Goal: Task Accomplishment & Management: Complete application form

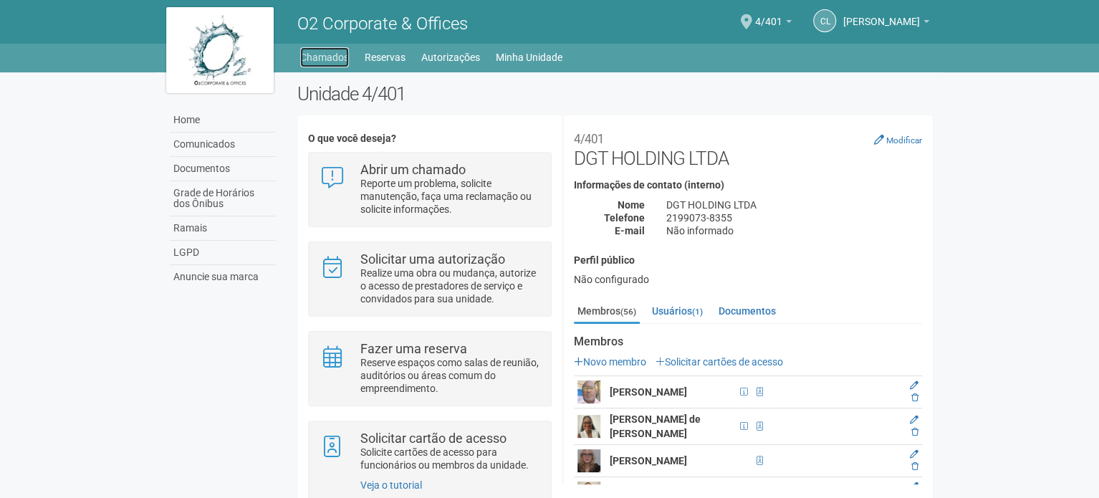
click at [330, 62] on link "Chamados" at bounding box center [324, 57] width 49 height 20
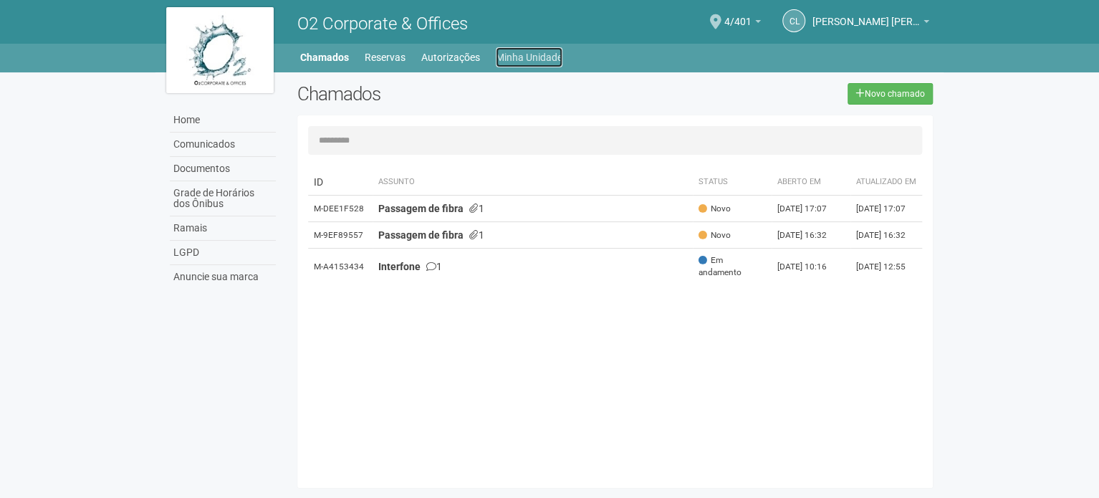
click at [513, 51] on link "Minha Unidade" at bounding box center [529, 57] width 67 height 20
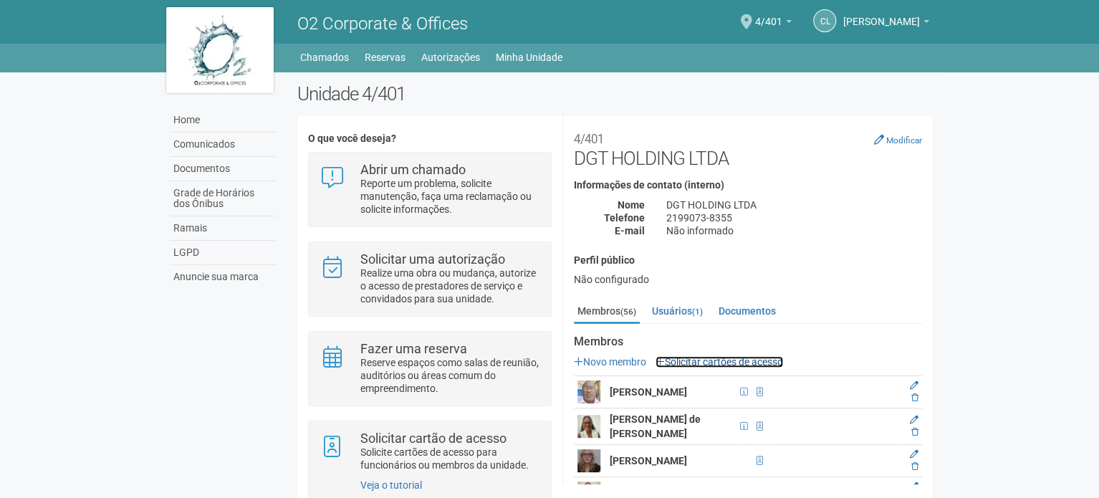
click at [731, 363] on link "Solicitar cartões de acesso" at bounding box center [720, 361] width 128 height 11
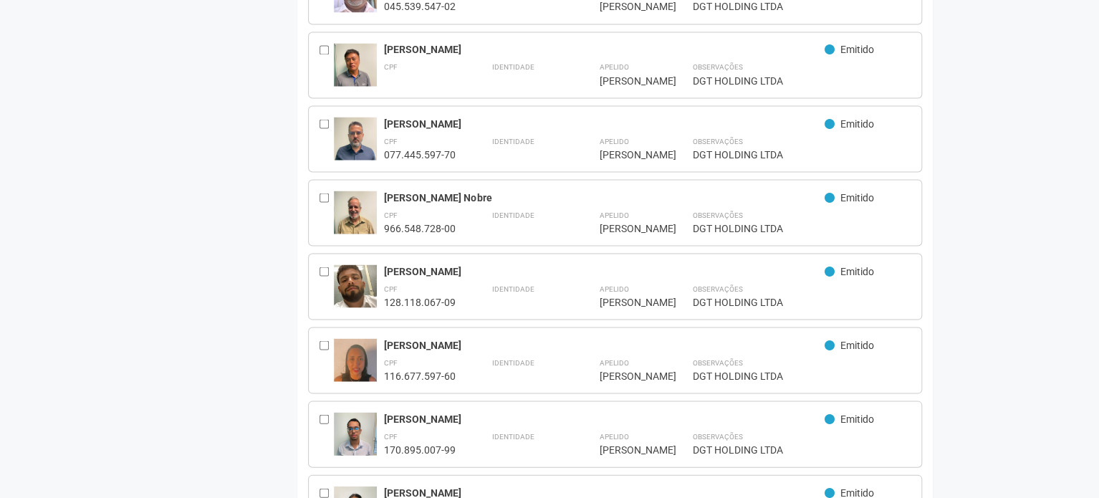
scroll to position [1218, 0]
